Goal: Task Accomplishment & Management: Complete application form

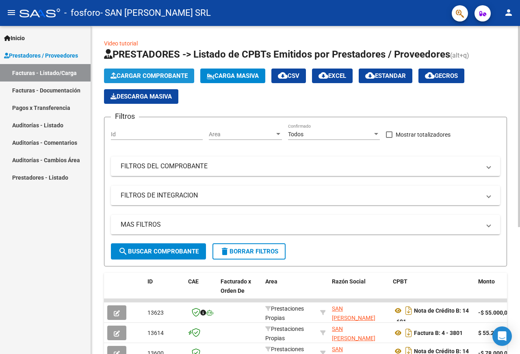
click at [138, 75] on span "Cargar Comprobante" at bounding box center [148, 75] width 77 height 7
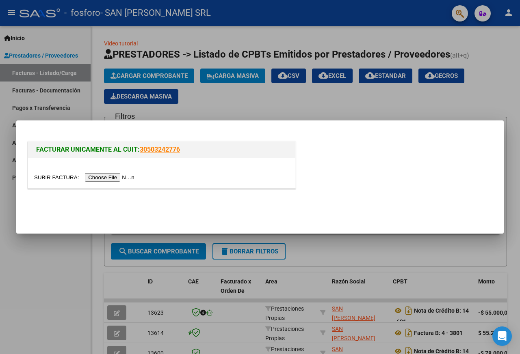
click at [103, 177] on input "file" at bounding box center [85, 177] width 103 height 9
click at [90, 178] on input "file" at bounding box center [85, 177] width 103 height 9
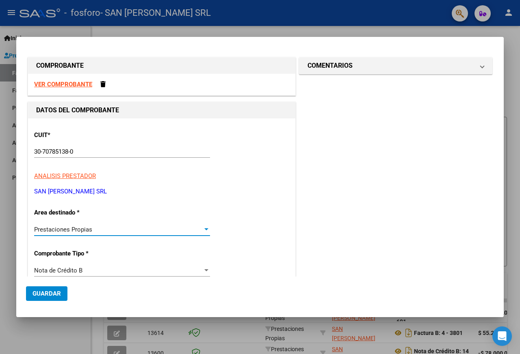
click at [89, 228] on span "Prestaciones Propias" at bounding box center [63, 229] width 58 height 7
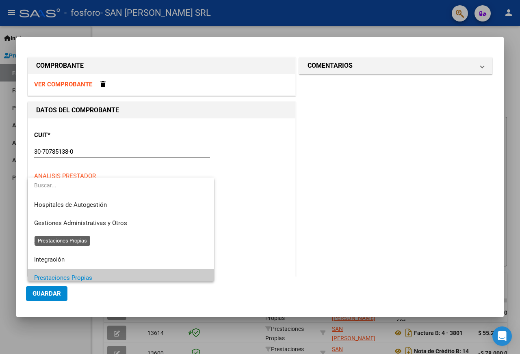
scroll to position [49, 0]
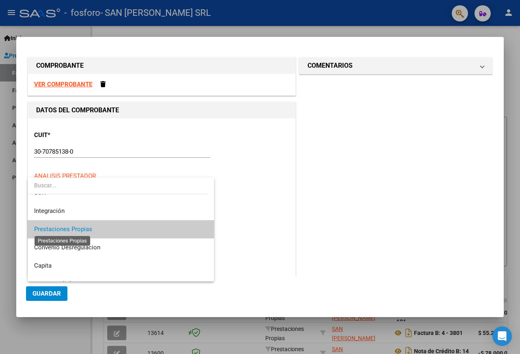
click at [89, 228] on span "Prestaciones Propias" at bounding box center [63, 229] width 58 height 7
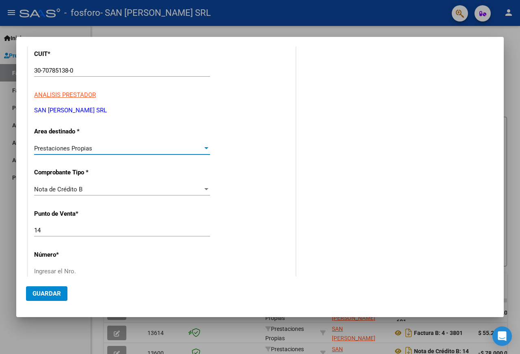
scroll to position [122, 0]
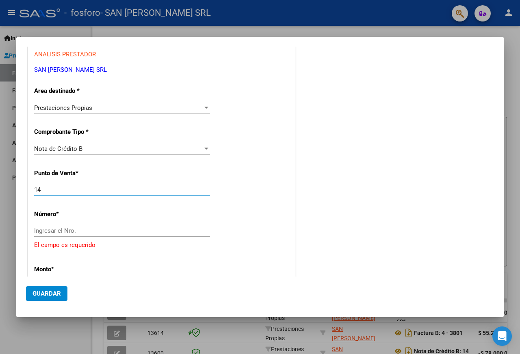
click at [67, 192] on input "14" at bounding box center [122, 189] width 176 height 7
type input "13"
click at [74, 227] on div "Ingresar el Nro." at bounding box center [122, 231] width 176 height 12
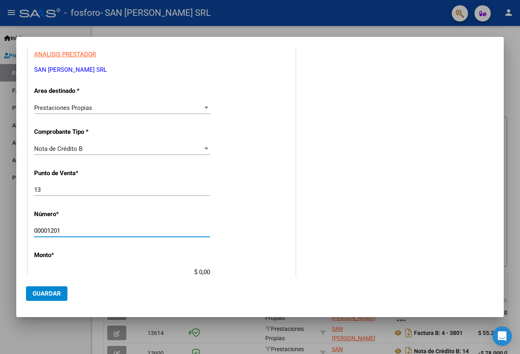
type input "00001201"
click at [198, 273] on input "$ 0,00" at bounding box center [122, 272] width 176 height 7
type input "$ 1.434.299,37"
click at [41, 291] on span "Guardar" at bounding box center [46, 293] width 28 height 7
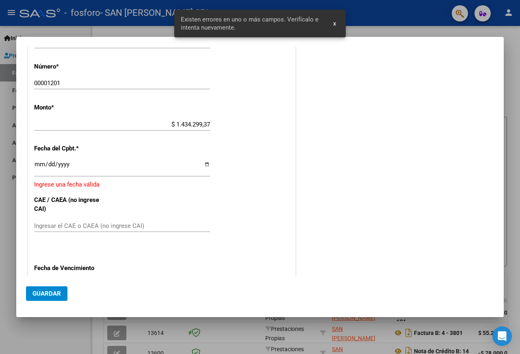
scroll to position [274, 0]
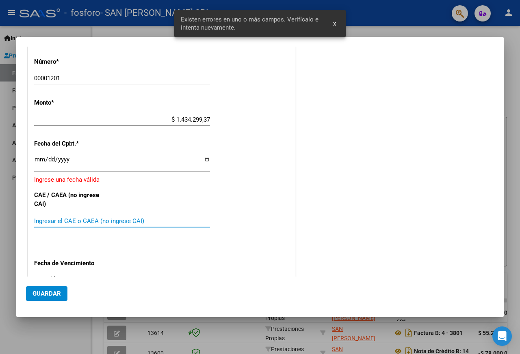
click at [68, 218] on input "Ingresar el CAE o CAEA (no ingrese CAI)" at bounding box center [122, 221] width 176 height 7
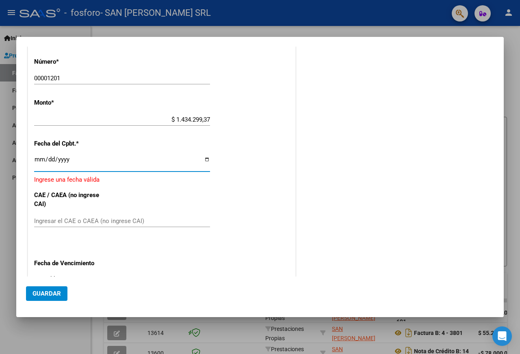
click at [35, 159] on input "Ingresar la fecha" at bounding box center [122, 162] width 176 height 13
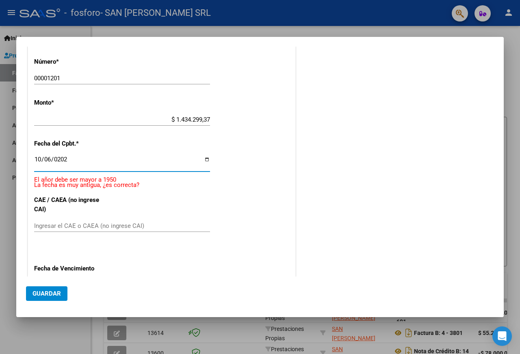
type input "[DATE]"
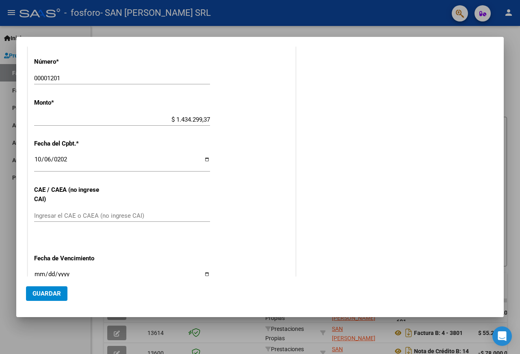
click at [58, 221] on div "Ingresar el CAE o CAEA (no ingrese CAI)" at bounding box center [122, 216] width 176 height 12
click at [59, 216] on input "Ingresar el CAE o CAEA (no ingrese CAI)" at bounding box center [122, 215] width 176 height 7
type input "75400870525035"
click at [203, 273] on input "Ingresar la fecha" at bounding box center [122, 277] width 176 height 13
type input "[DATE]"
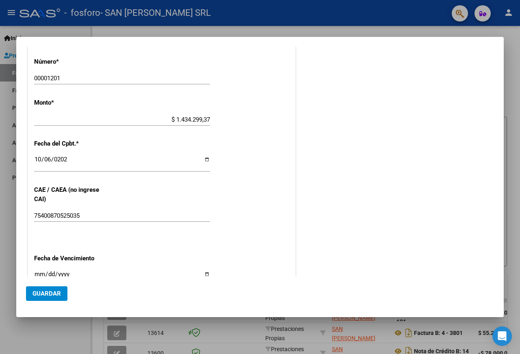
click at [50, 294] on span "Guardar" at bounding box center [46, 293] width 28 height 7
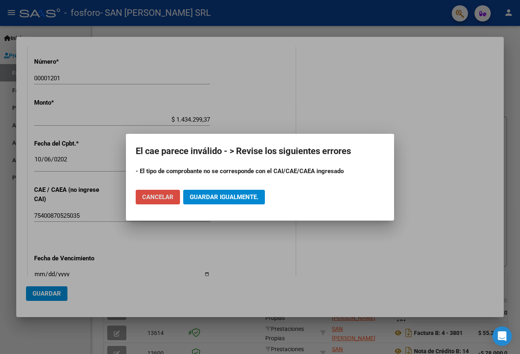
click at [170, 197] on span "Cancelar" at bounding box center [157, 197] width 31 height 7
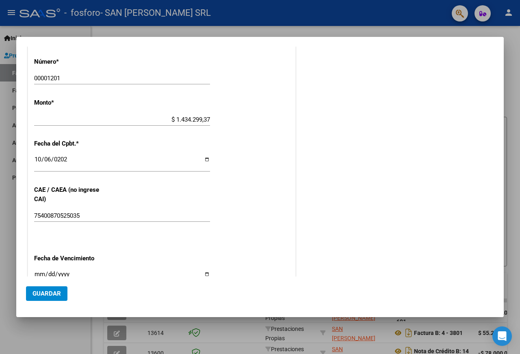
click at [61, 216] on input "75400870525035" at bounding box center [122, 215] width 176 height 7
drag, startPoint x: 90, startPoint y: 216, endPoint x: 14, endPoint y: 217, distance: 75.9
click at [14, 217] on div "COMPROBANTE VER COMPROBANTE DATOS DEL COMPROBANTE CUIT * 30-70785138-0 Ingresar…" at bounding box center [260, 177] width 520 height 354
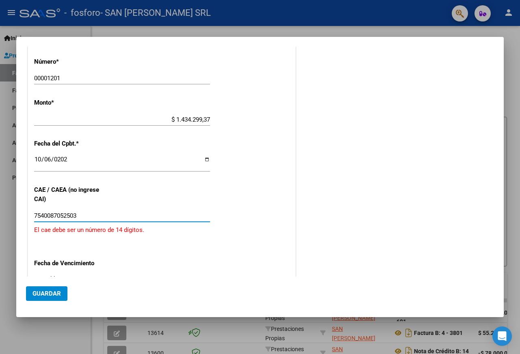
type input "75400870525035"
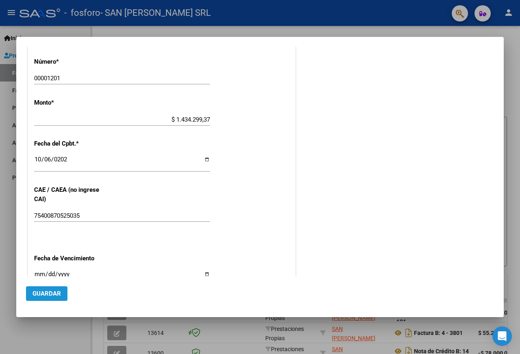
click at [37, 297] on span "Guardar" at bounding box center [46, 293] width 28 height 7
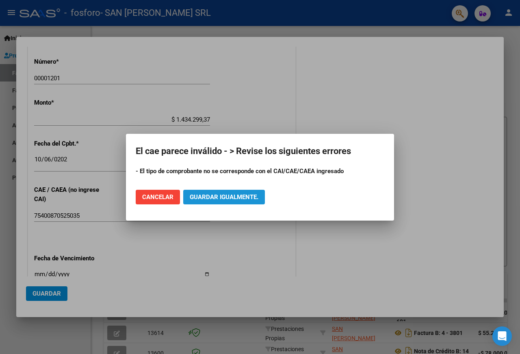
click at [220, 196] on span "Guardar igualmente." at bounding box center [224, 197] width 69 height 7
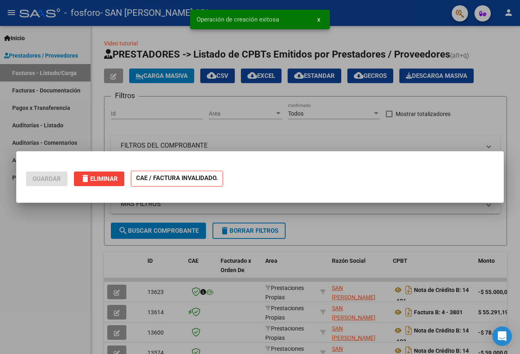
scroll to position [0, 0]
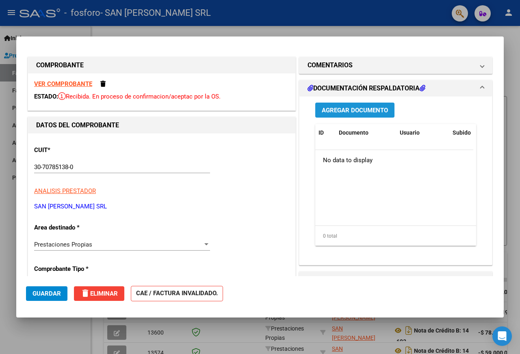
click at [362, 112] on span "Agregar Documento" at bounding box center [355, 110] width 66 height 7
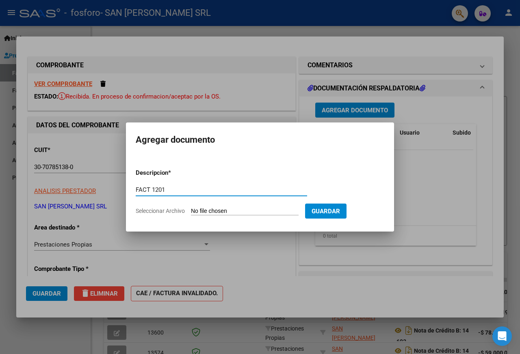
type input "FACT 1201"
click at [206, 209] on input "Seleccionar Archivo" at bounding box center [245, 212] width 108 height 8
type input "C:\fakepath\OSPIF FCN°1201_0001.pdf"
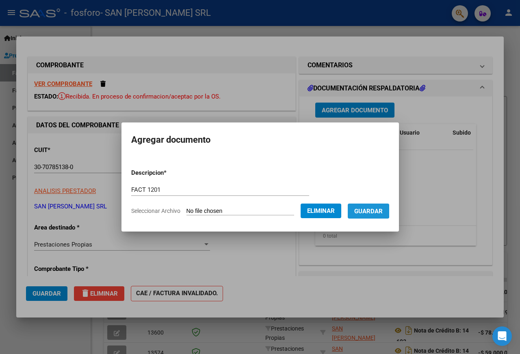
click at [368, 211] on span "Guardar" at bounding box center [368, 211] width 28 height 7
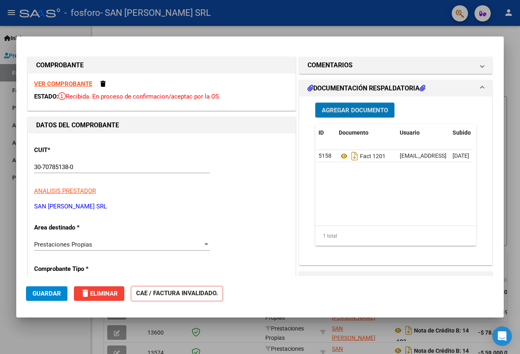
click at [42, 294] on span "Guardar" at bounding box center [46, 293] width 28 height 7
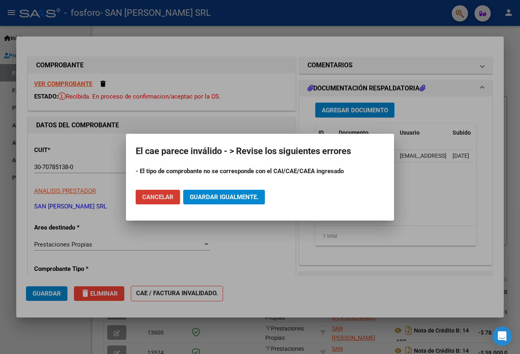
click at [166, 203] on button "Cancelar" at bounding box center [158, 197] width 44 height 15
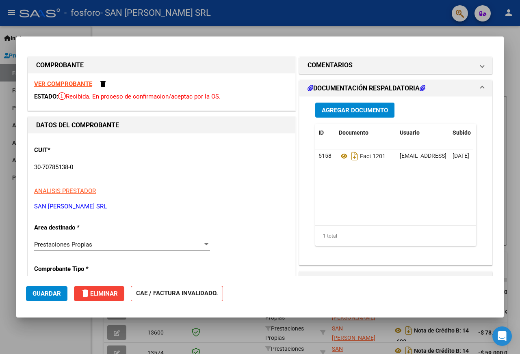
click at [517, 35] on div at bounding box center [260, 177] width 520 height 354
type input "$ 0,00"
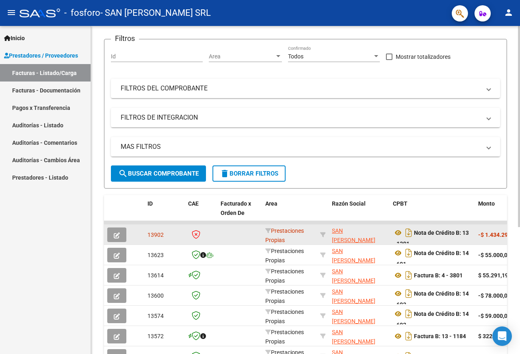
scroll to position [81, 0]
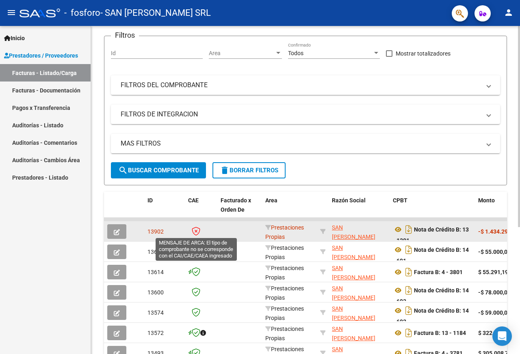
click at [194, 231] on icon at bounding box center [196, 231] width 9 height 9
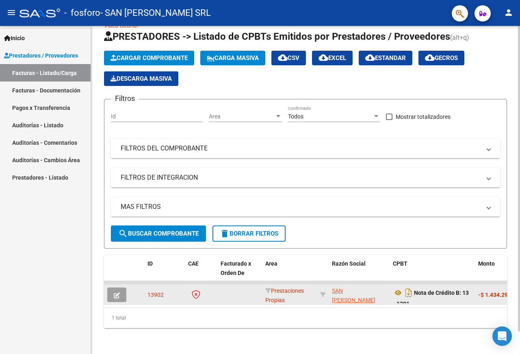
scroll to position [24, 0]
click at [408, 288] on icon "Descargar documento" at bounding box center [408, 293] width 11 height 13
click at [115, 293] on icon "button" at bounding box center [117, 296] width 6 height 6
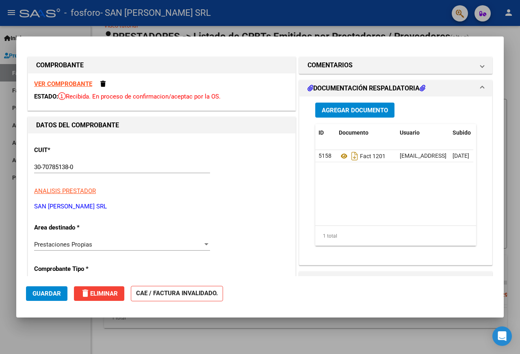
scroll to position [41, 0]
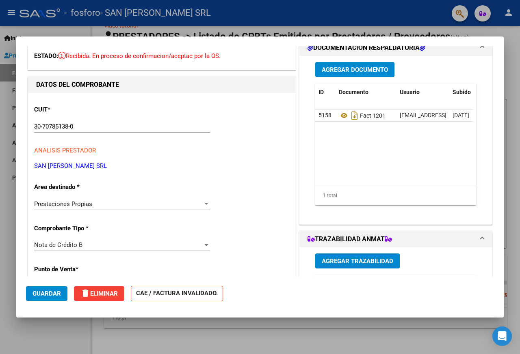
click at [198, 244] on div "Nota de Crédito B" at bounding box center [118, 245] width 168 height 7
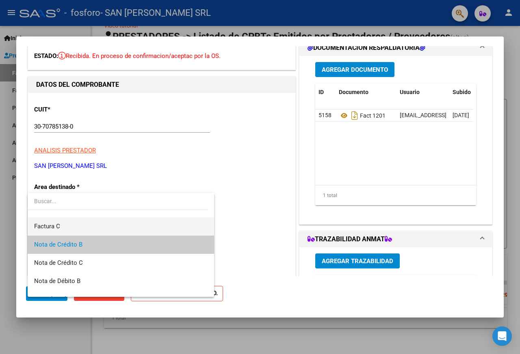
scroll to position [0, 0]
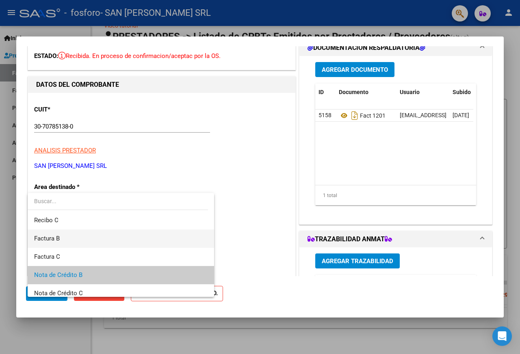
click at [71, 236] on span "Factura B" at bounding box center [120, 239] width 173 height 18
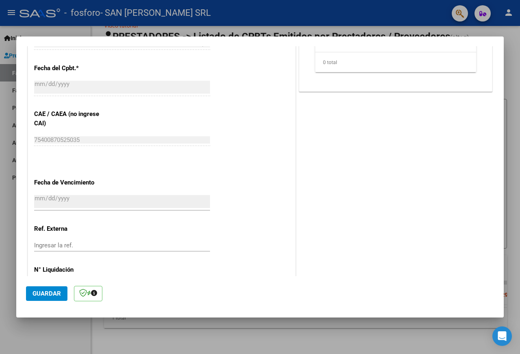
scroll to position [397, 0]
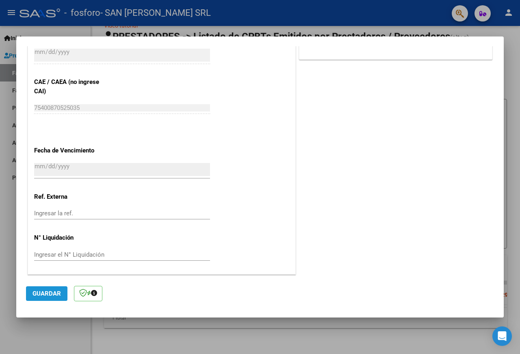
click at [53, 290] on button "Guardar" at bounding box center [46, 294] width 41 height 15
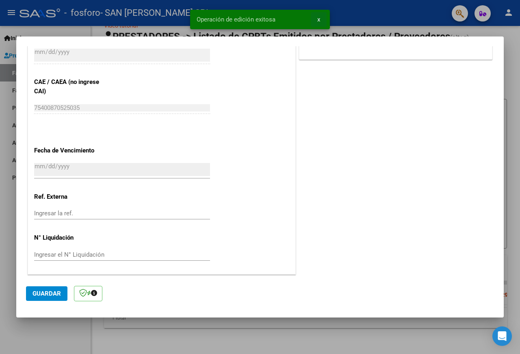
click at [318, 21] on span "x" at bounding box center [318, 19] width 3 height 7
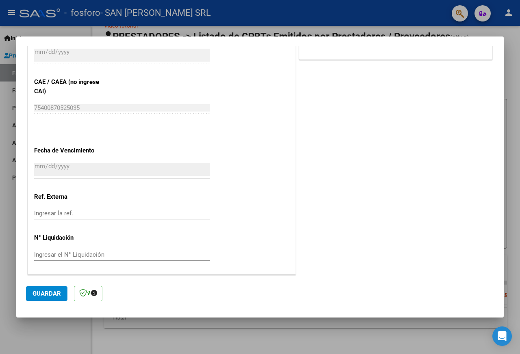
click at [519, 87] on div at bounding box center [260, 177] width 520 height 354
type input "$ 0,00"
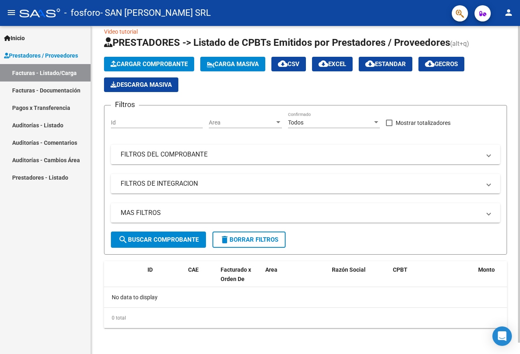
scroll to position [0, 0]
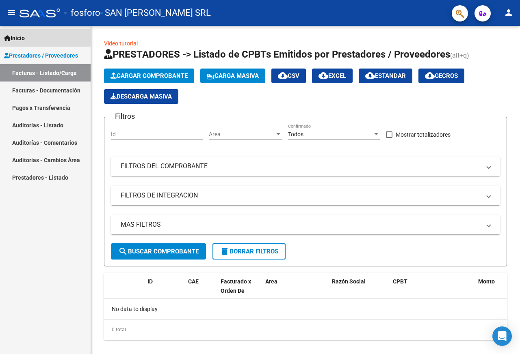
click at [8, 37] on icon at bounding box center [7, 38] width 6 height 6
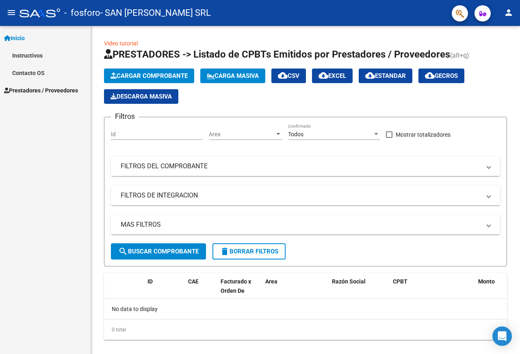
click at [36, 91] on span "Prestadores / Proveedores" at bounding box center [41, 90] width 74 height 9
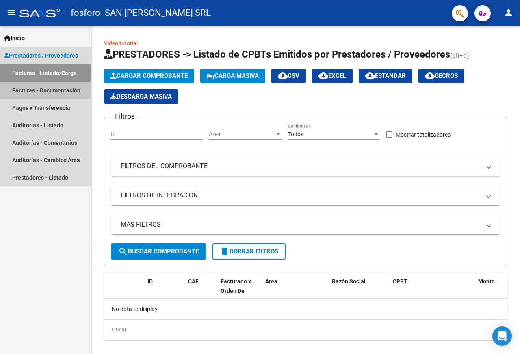
click at [54, 89] on link "Facturas - Documentación" at bounding box center [45, 90] width 91 height 17
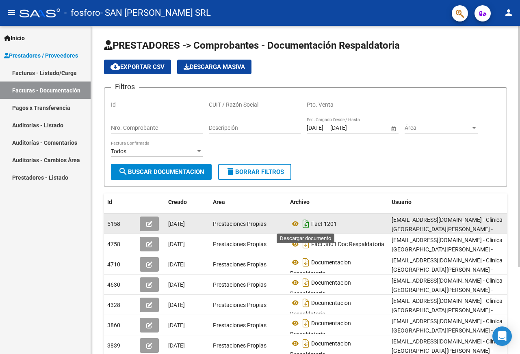
click at [304, 225] on icon "Descargar documento" at bounding box center [305, 224] width 11 height 13
click at [493, 105] on div "Filtros Id CUIT / Razón Social Pto. Venta Nro. Comprobante Descripción [DATE] […" at bounding box center [305, 129] width 389 height 70
click at [50, 177] on link "Prestadores - Listado" at bounding box center [45, 177] width 91 height 17
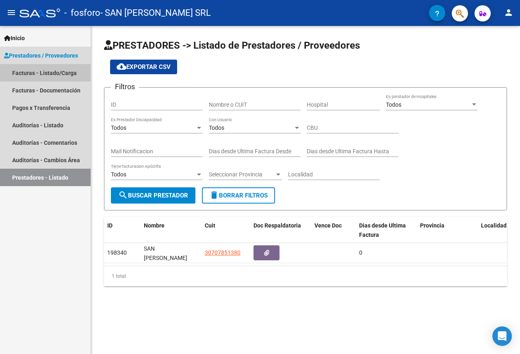
click at [40, 69] on link "Facturas - Listado/Carga" at bounding box center [45, 72] width 91 height 17
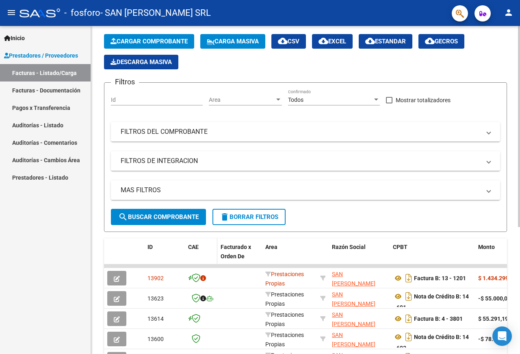
scroll to position [81, 0]
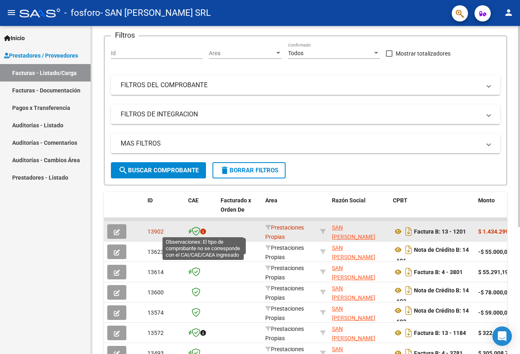
click at [205, 231] on icon at bounding box center [203, 232] width 6 height 6
click at [203, 231] on icon at bounding box center [203, 232] width 6 height 6
click at [115, 231] on icon "button" at bounding box center [117, 232] width 6 height 6
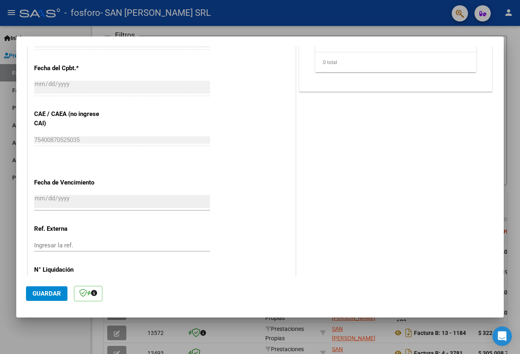
scroll to position [397, 0]
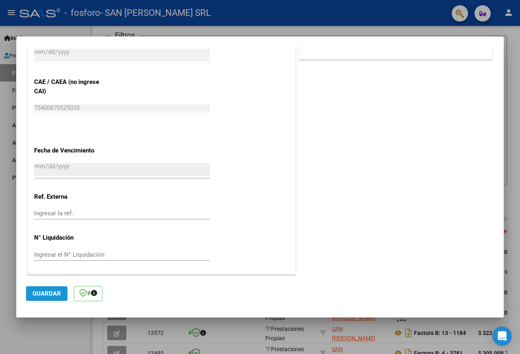
click at [51, 299] on button "Guardar" at bounding box center [46, 294] width 41 height 15
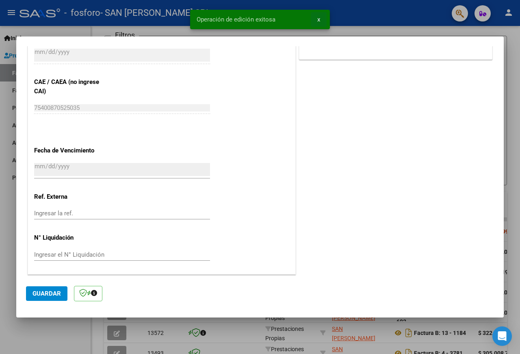
click at [317, 22] on span "x" at bounding box center [318, 19] width 3 height 7
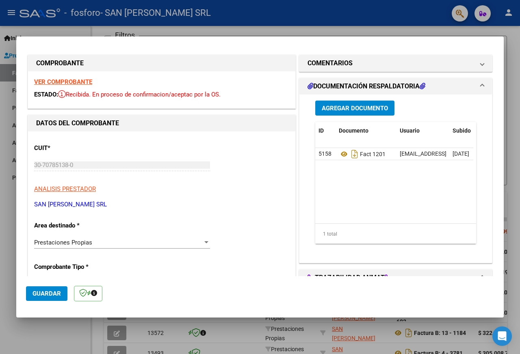
scroll to position [0, 0]
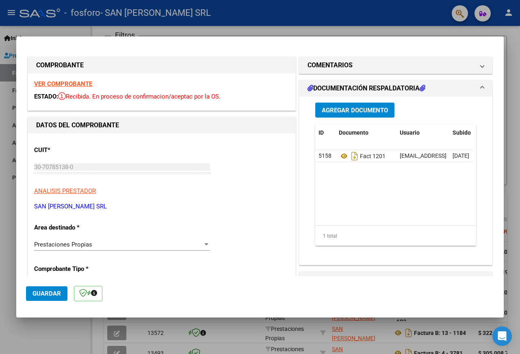
click at [517, 44] on div at bounding box center [260, 177] width 520 height 354
type input "$ 0,00"
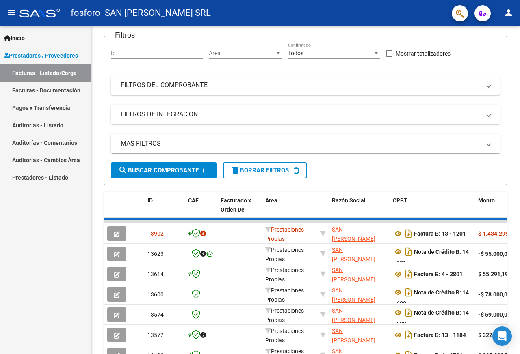
scroll to position [81, 0]
